Goal: Navigation & Orientation: Go to known website

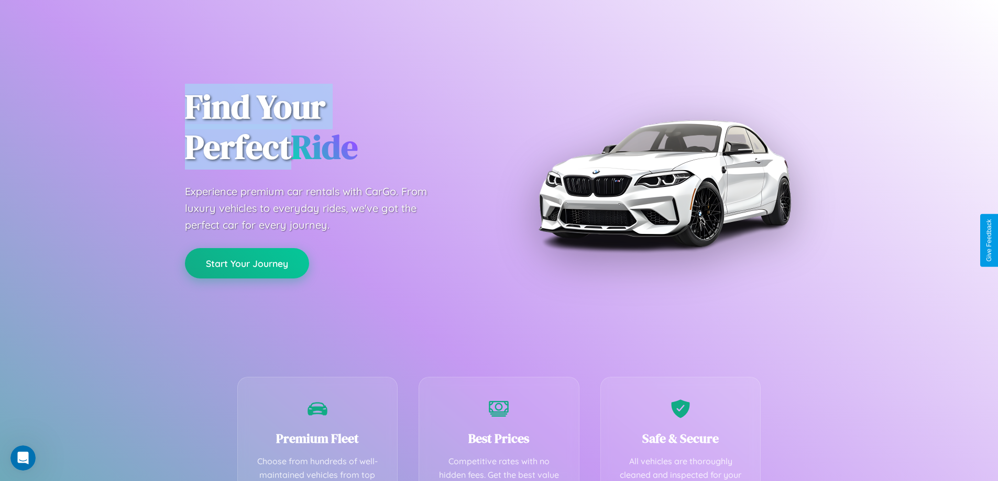
click at [247, 263] on button "Start Your Journey" at bounding box center [247, 263] width 124 height 30
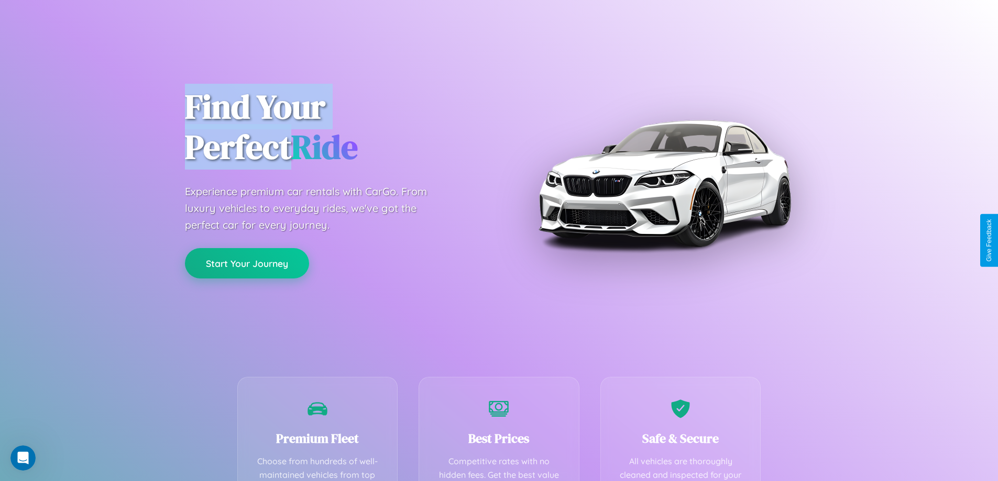
click at [247, 263] on button "Start Your Journey" at bounding box center [247, 263] width 124 height 30
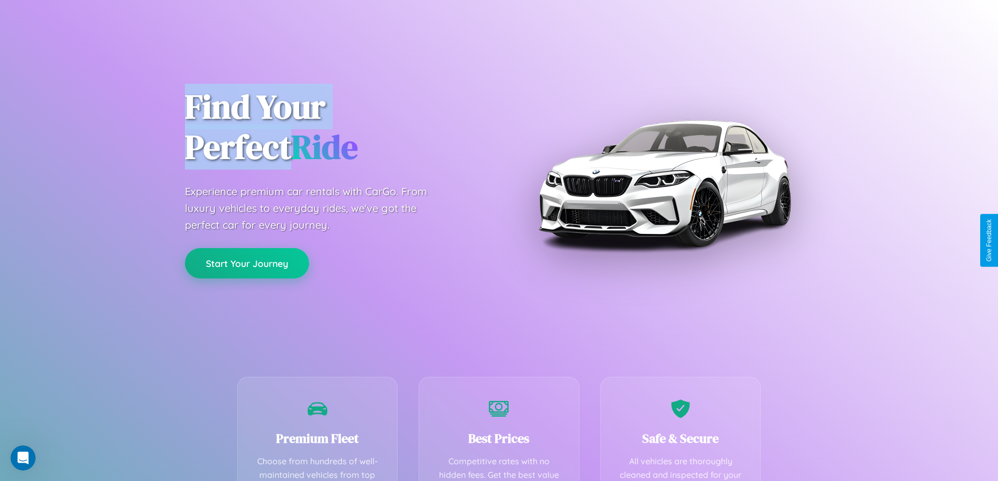
click at [247, 263] on button "Start Your Journey" at bounding box center [247, 263] width 124 height 30
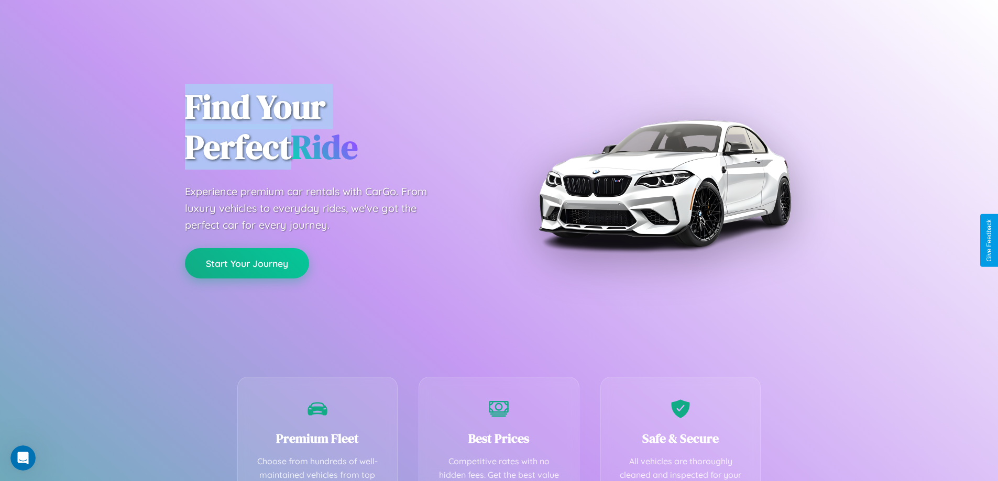
click at [247, 263] on button "Start Your Journey" at bounding box center [247, 263] width 124 height 30
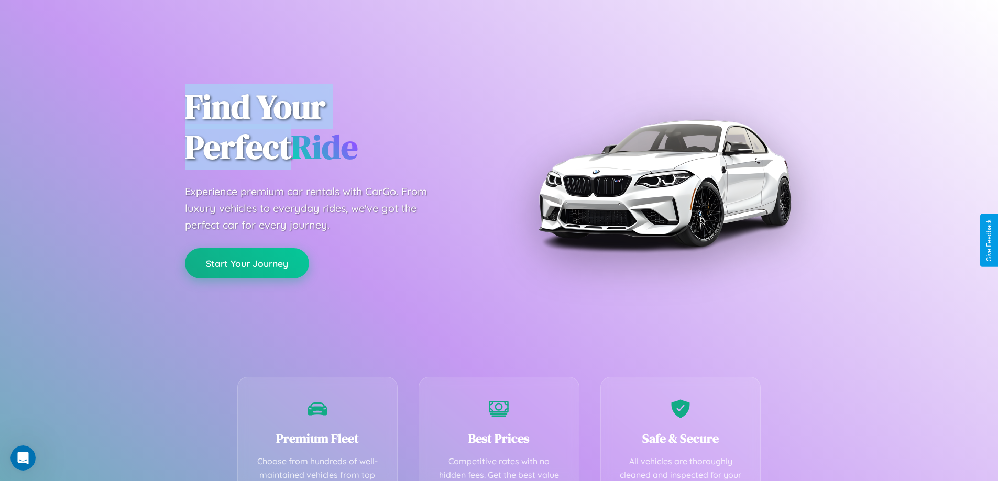
click at [247, 263] on button "Start Your Journey" at bounding box center [247, 263] width 124 height 30
